Goal: Task Accomplishment & Management: Manage account settings

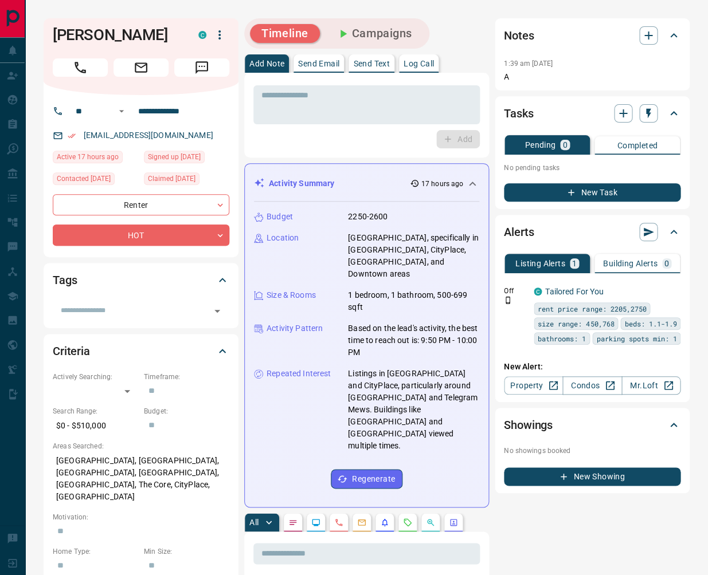
click at [354, 32] on button "Campaigns" at bounding box center [373, 33] width 99 height 19
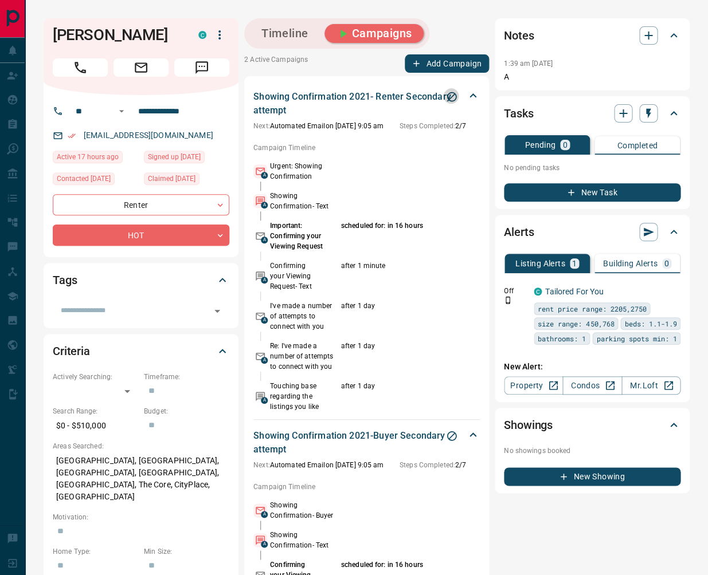
click at [452, 94] on icon "Stop Campaign" at bounding box center [451, 96] width 11 height 11
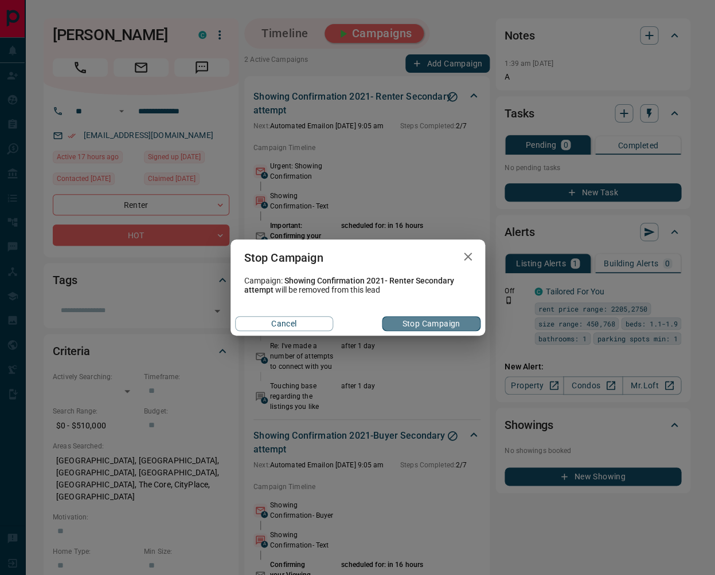
drag, startPoint x: 395, startPoint y: 325, endPoint x: 410, endPoint y: 305, distance: 25.0
click at [395, 325] on button "Stop Campaign" at bounding box center [431, 323] width 98 height 15
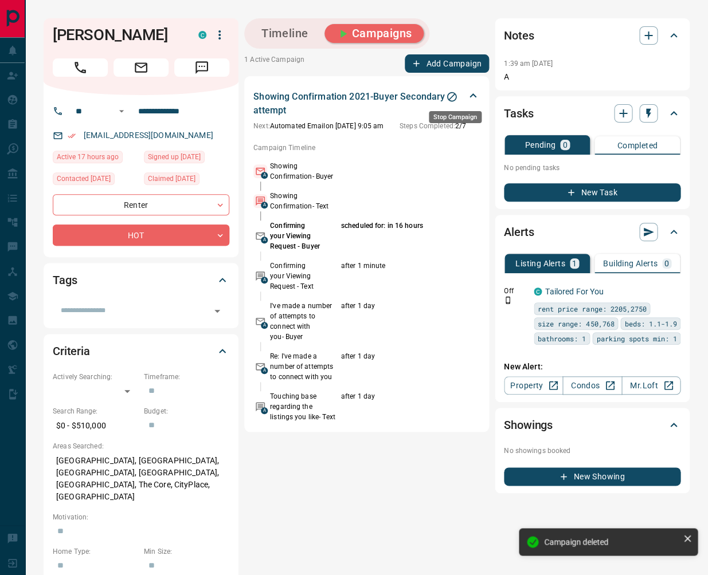
click at [454, 97] on icon "Stop Campaign" at bounding box center [451, 96] width 11 height 11
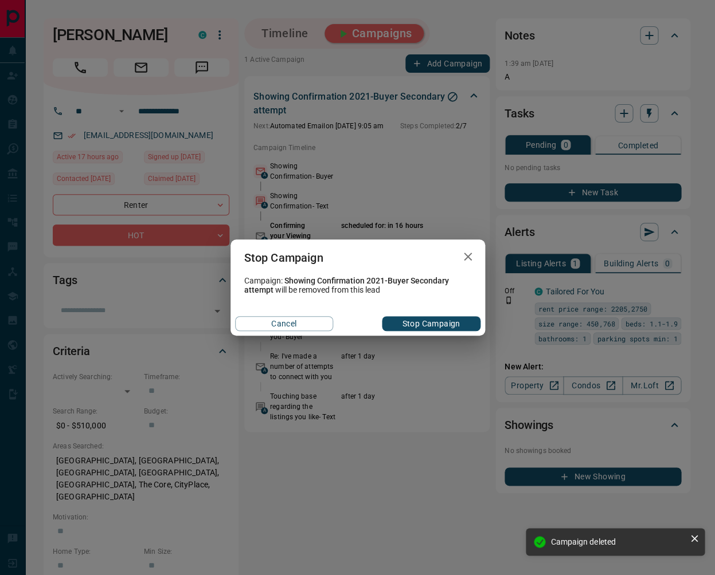
click at [428, 321] on button "Stop Campaign" at bounding box center [431, 323] width 98 height 15
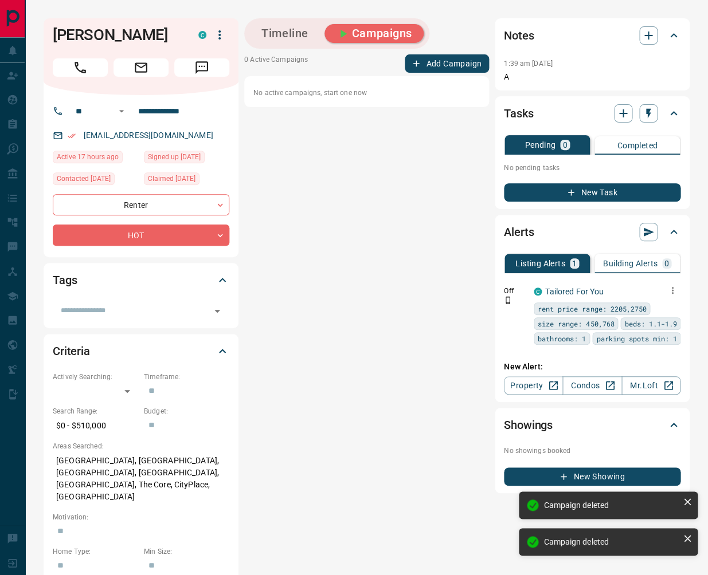
click at [675, 286] on icon "button" at bounding box center [672, 290] width 10 height 10
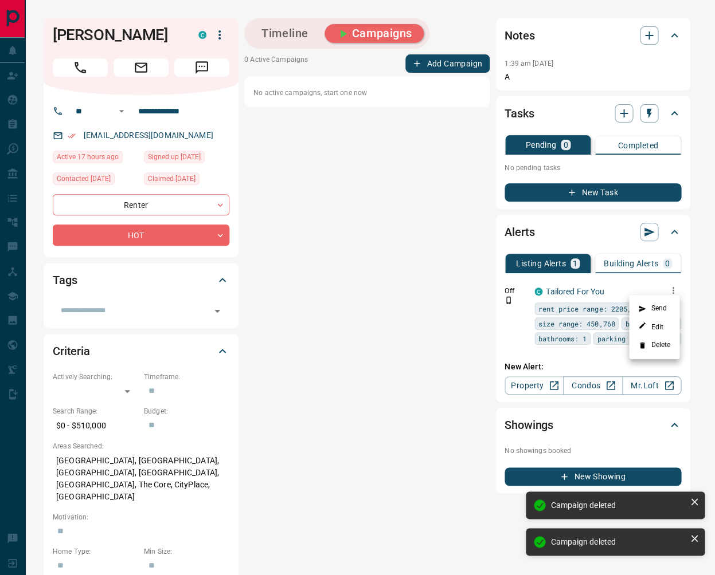
click at [667, 344] on li "Delete" at bounding box center [654, 345] width 50 height 18
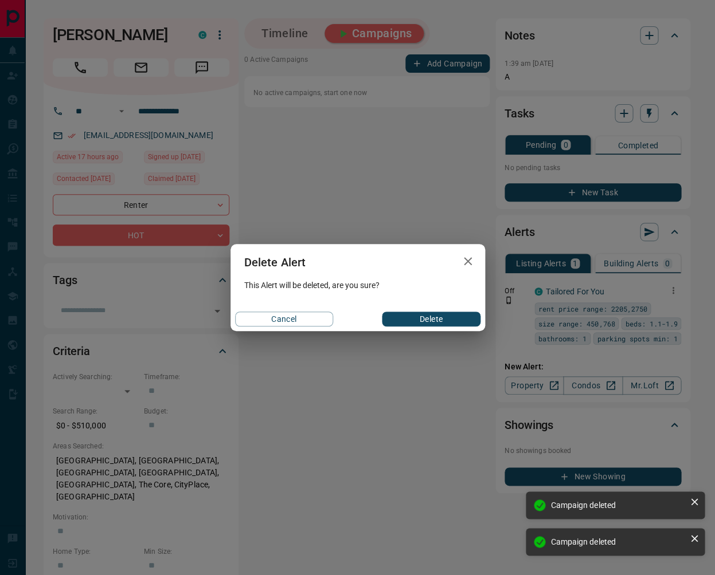
click at [426, 319] on button "Delete" at bounding box center [431, 319] width 98 height 15
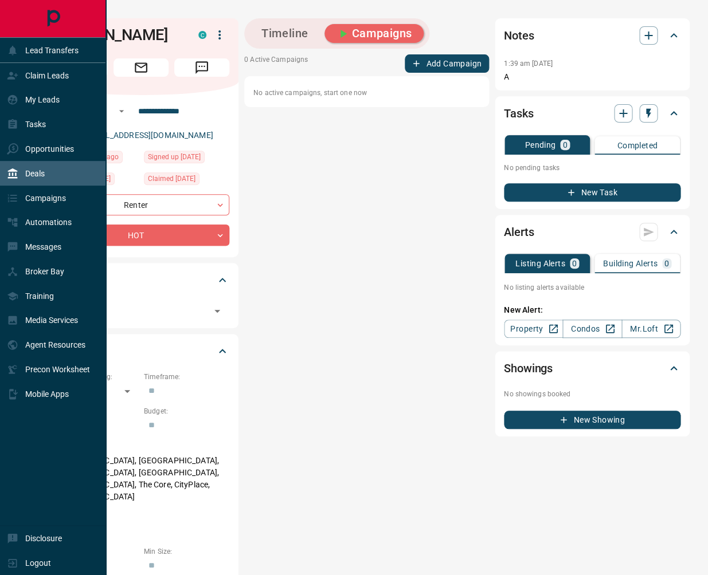
click at [46, 172] on div "Deals" at bounding box center [53, 173] width 106 height 25
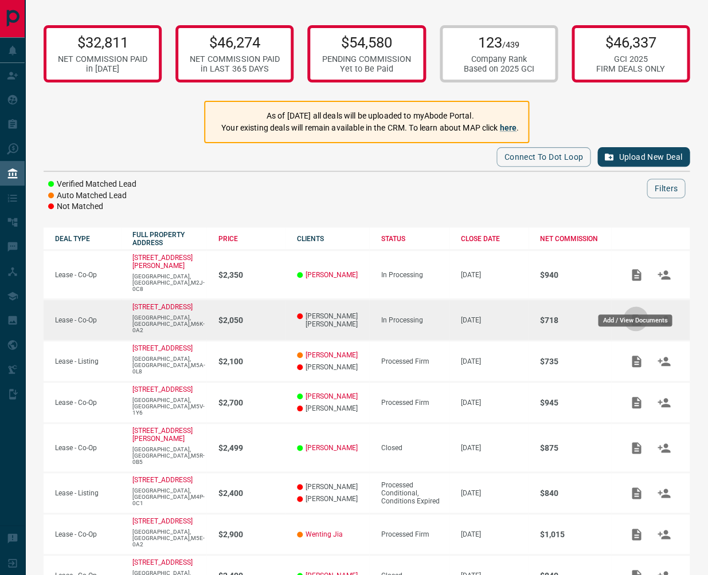
click at [630, 313] on icon "Add / View Documents" at bounding box center [636, 320] width 14 height 14
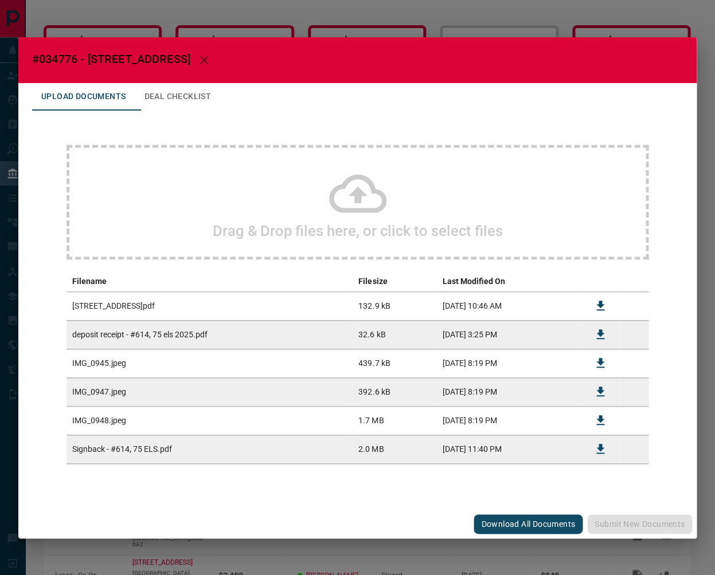
click at [624, 18] on div "#034776 - [STREET_ADDRESS],614 Upload Documents Deal Checklist Drag & Drop file…" at bounding box center [357, 287] width 715 height 575
